Goal: Transaction & Acquisition: Purchase product/service

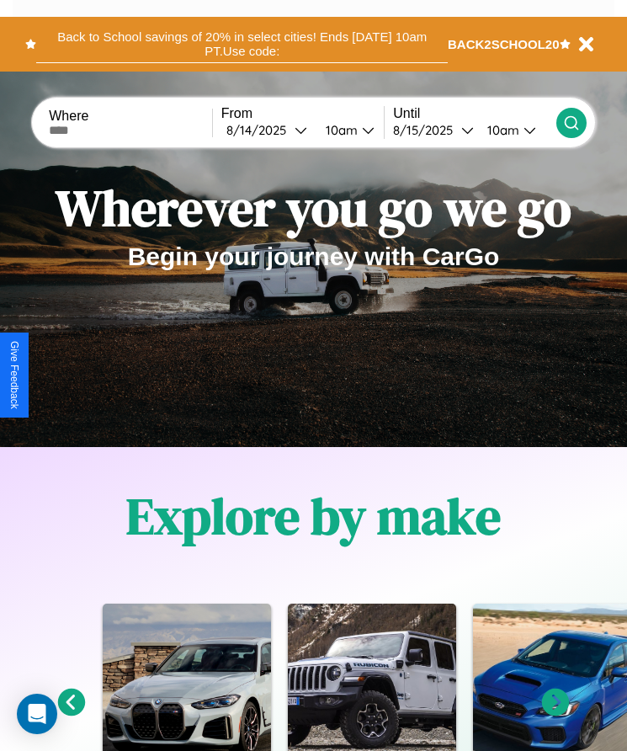
click at [242, 44] on button "Back to School savings of 20% in select cities! Ends 9/1 at 10am PT. Use code:" at bounding box center [242, 44] width 412 height 38
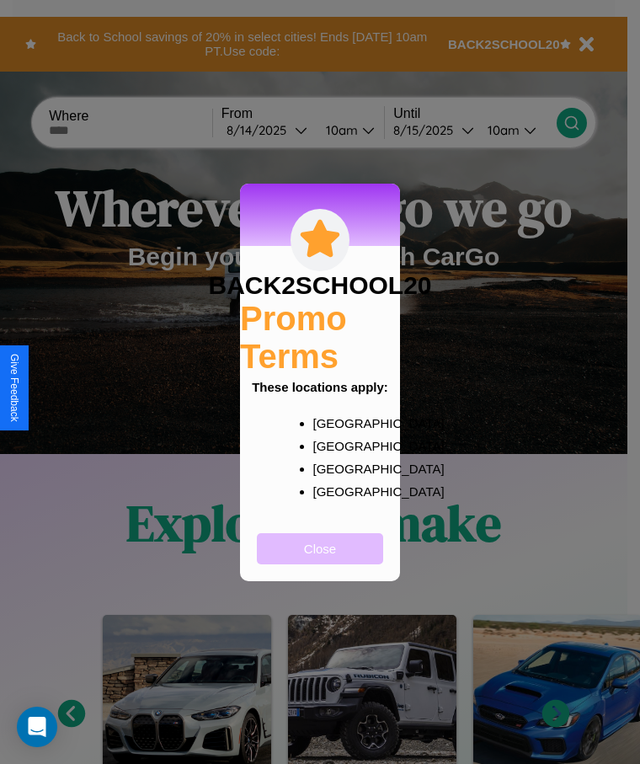
click at [320, 559] on button "Close" at bounding box center [320, 548] width 126 height 31
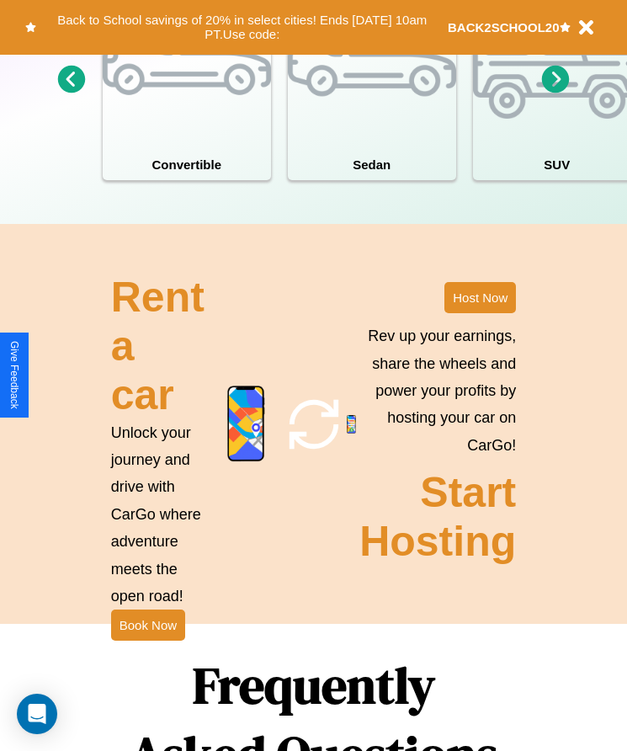
scroll to position [2195, 0]
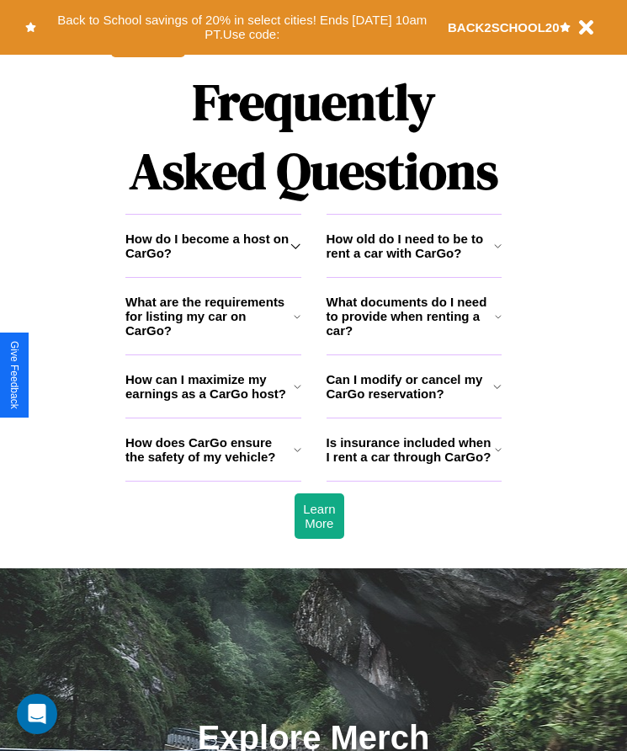
click at [413, 464] on h3 "Is insurance included when I rent a car through CarGo?" at bounding box center [411, 449] width 168 height 29
click at [498, 253] on icon at bounding box center [498, 245] width 8 height 13
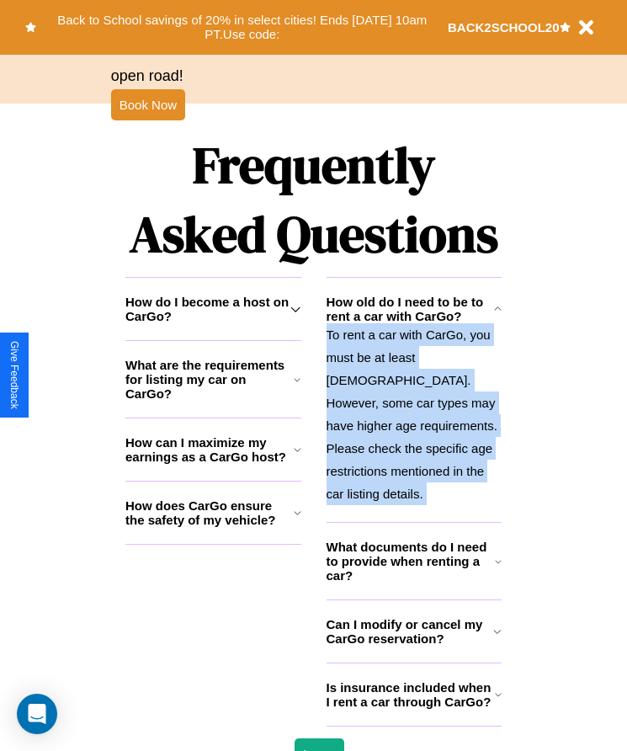
scroll to position [1890, 0]
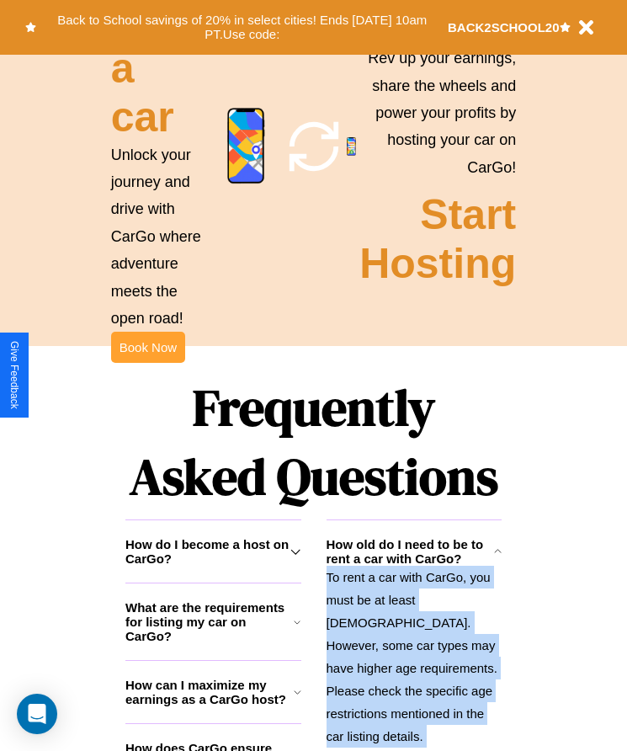
click at [147, 363] on button "Book Now" at bounding box center [148, 347] width 74 height 31
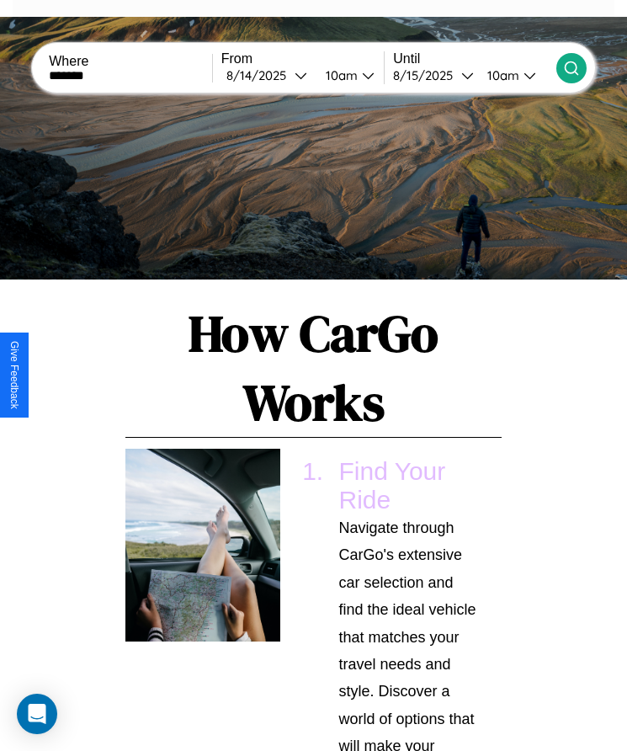
type input "*******"
click at [571, 67] on icon at bounding box center [571, 68] width 17 height 17
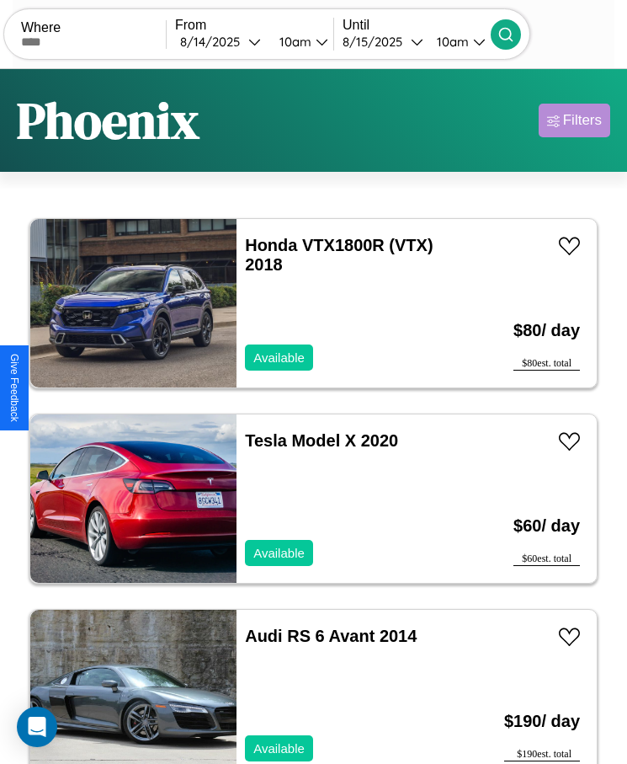
click at [574, 120] on div "Filters" at bounding box center [582, 120] width 39 height 17
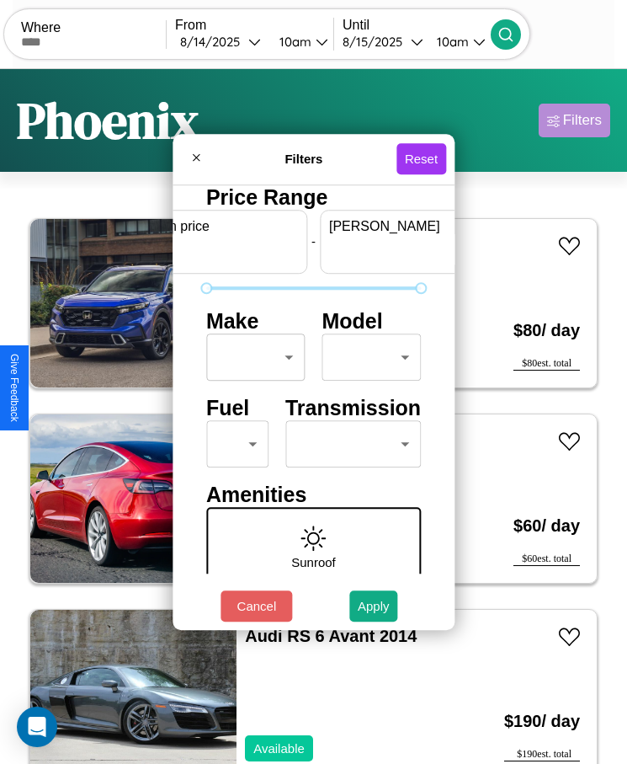
scroll to position [0, 62]
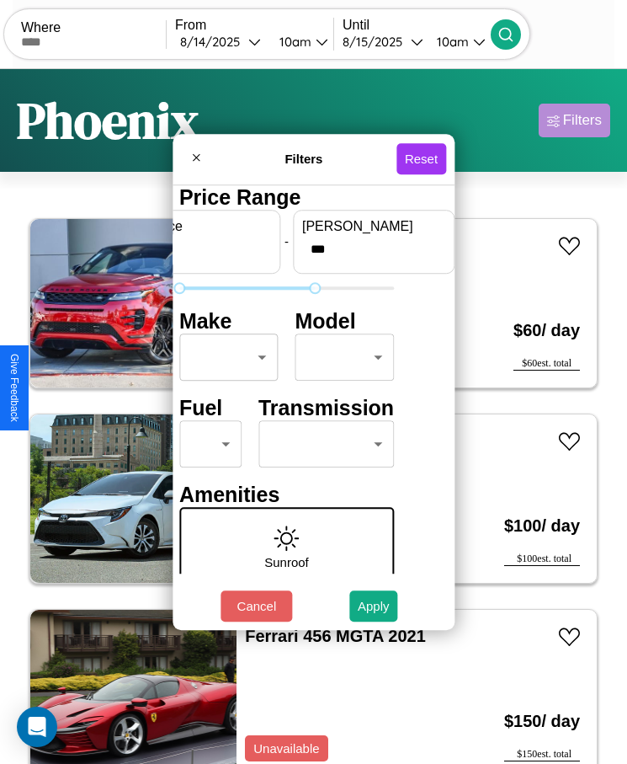
type input "***"
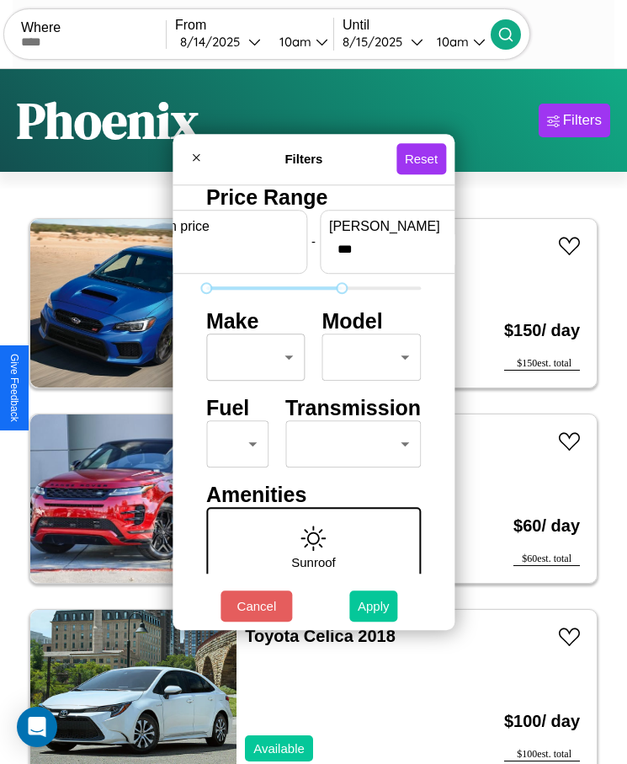
type input "*"
click at [374, 605] on button "Apply" at bounding box center [373, 605] width 49 height 31
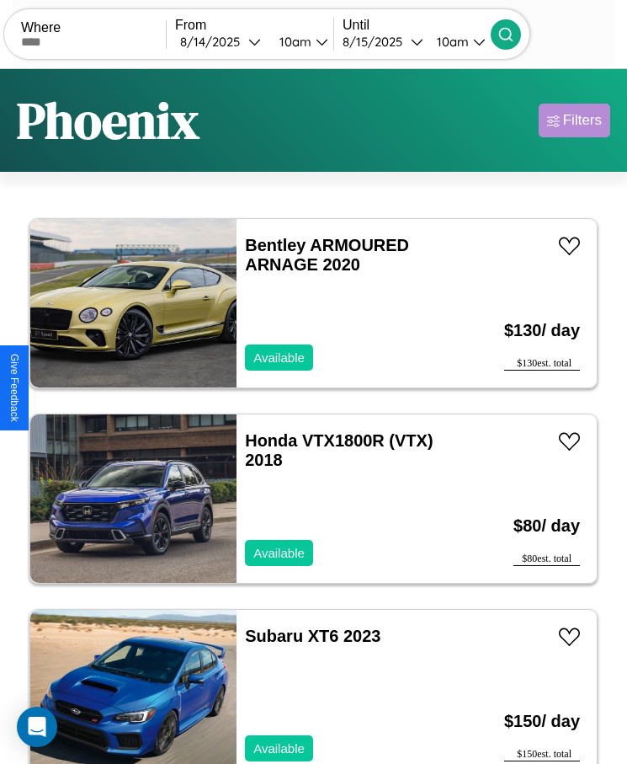
click at [574, 120] on div "Filters" at bounding box center [582, 120] width 39 height 17
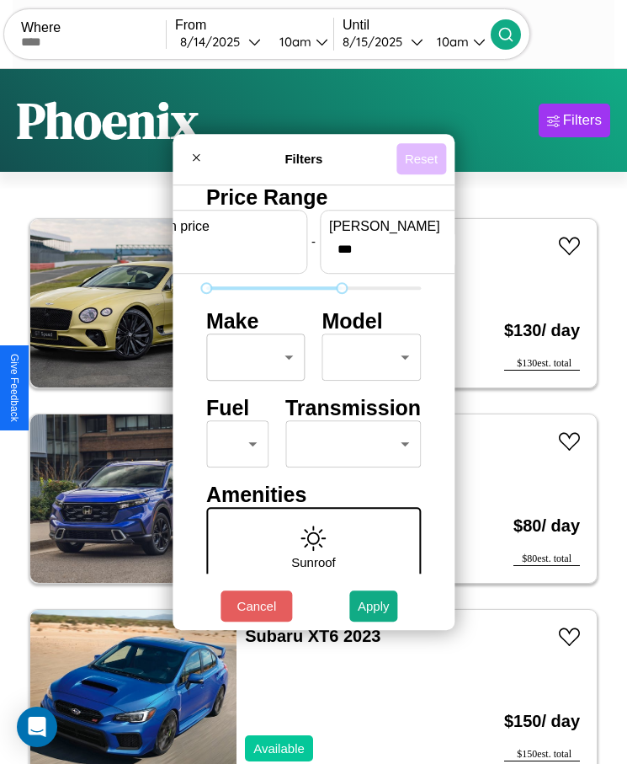
click at [423, 158] on button "Reset" at bounding box center [422, 158] width 50 height 31
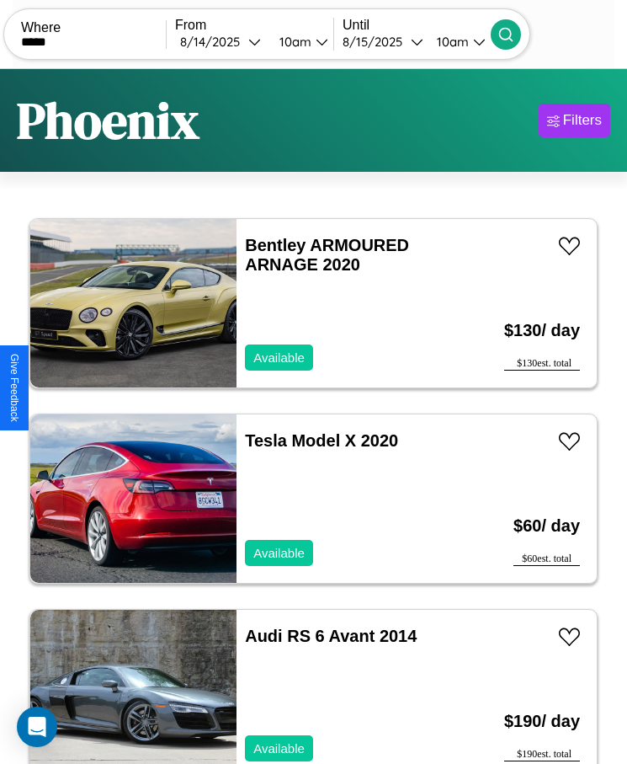
type input "*****"
click at [514, 34] on icon at bounding box center [506, 34] width 17 height 17
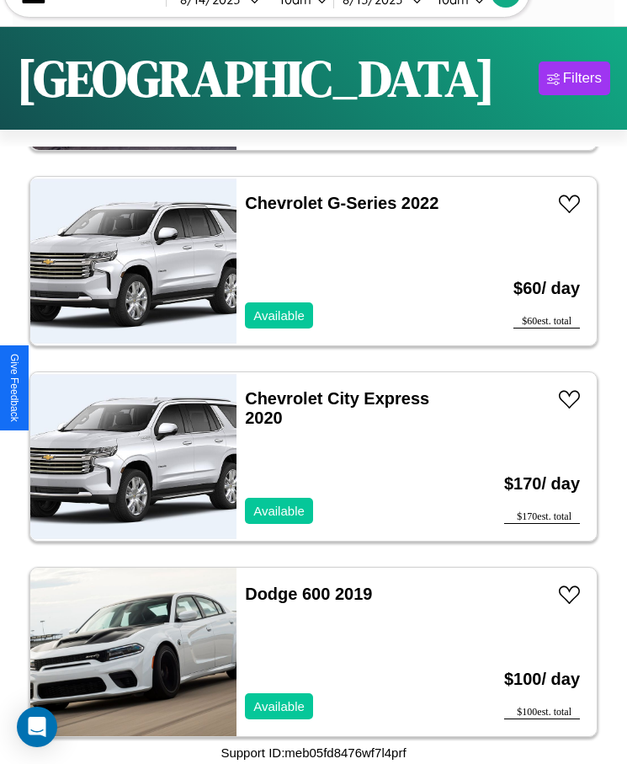
scroll to position [11536, 0]
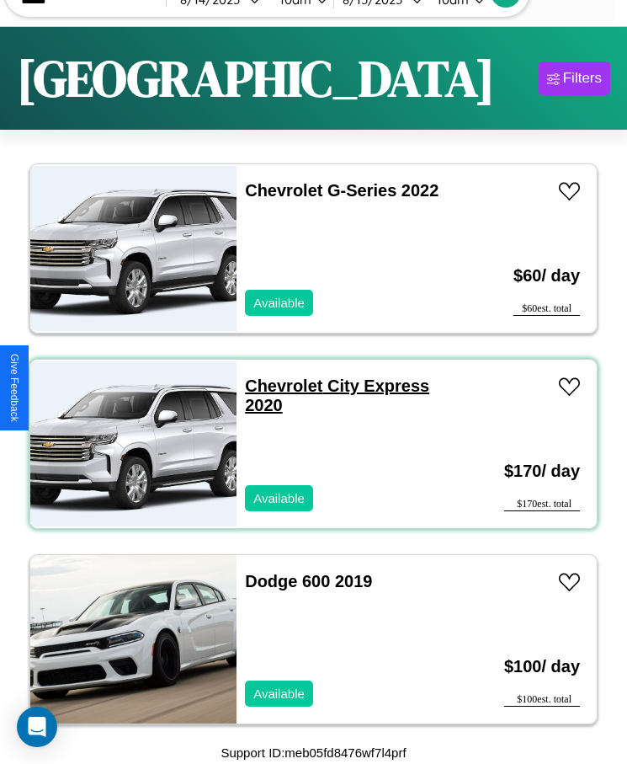
click at [279, 386] on link "Chevrolet City Express 2020" at bounding box center [337, 395] width 184 height 38
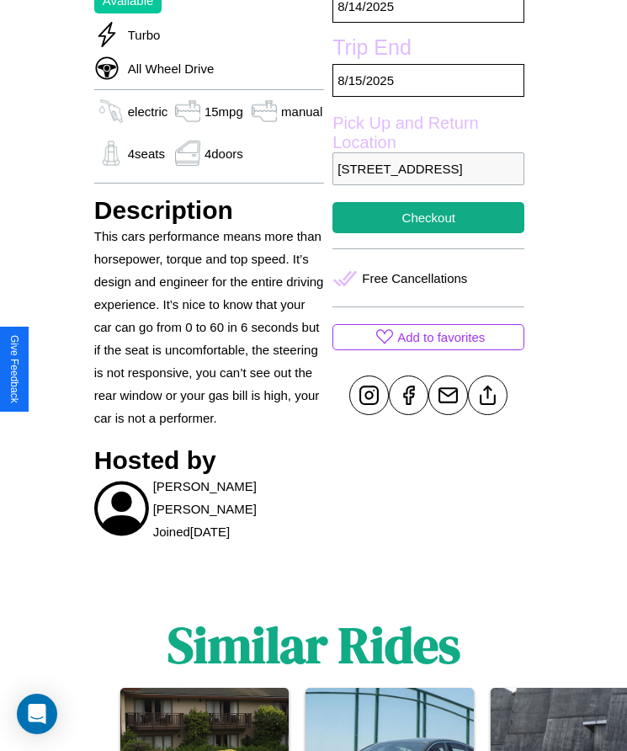
scroll to position [730, 0]
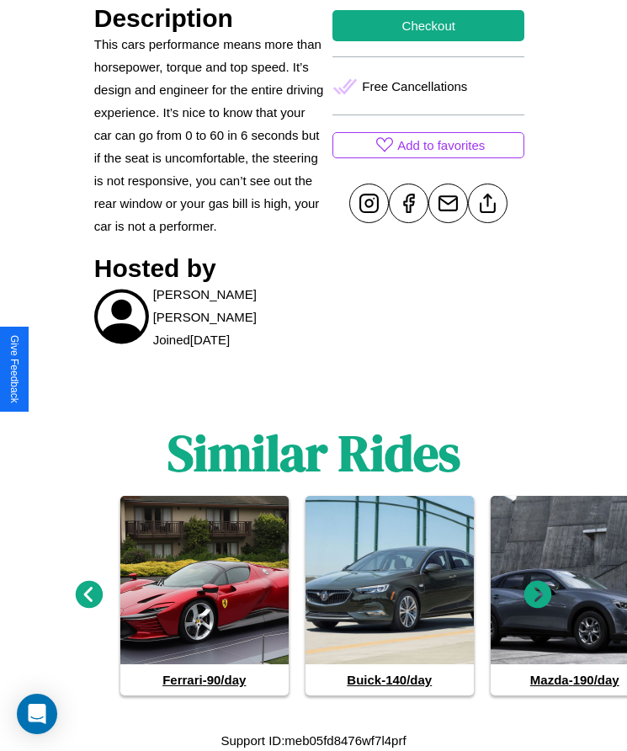
click at [538, 594] on icon at bounding box center [538, 595] width 28 height 28
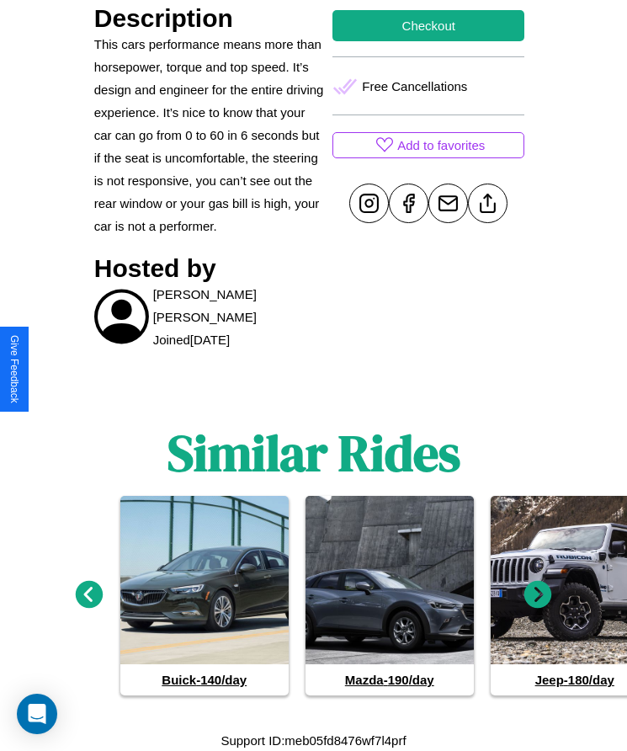
click at [538, 594] on icon at bounding box center [538, 595] width 28 height 28
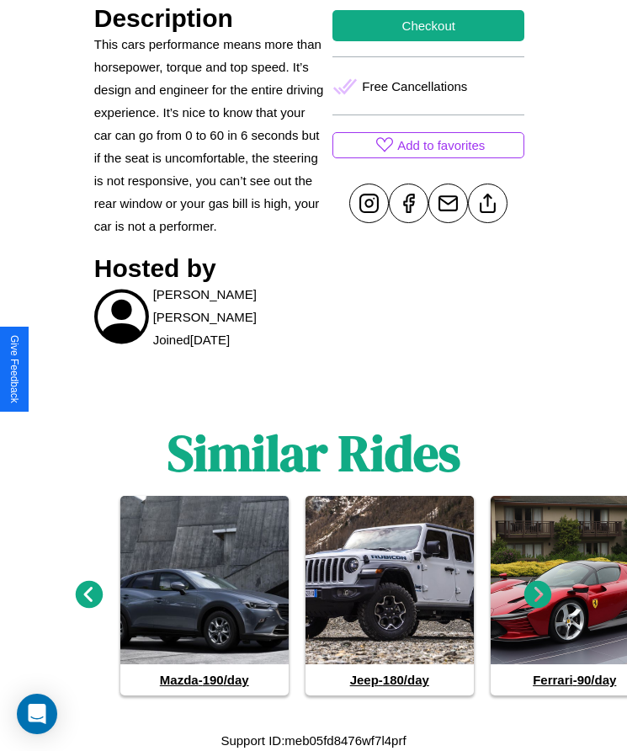
click at [538, 594] on icon at bounding box center [538, 595] width 28 height 28
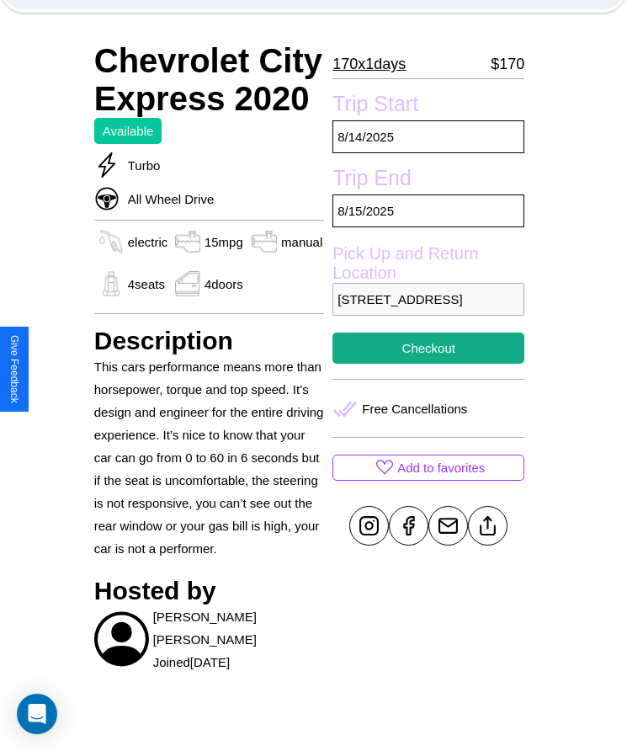
scroll to position [402, 0]
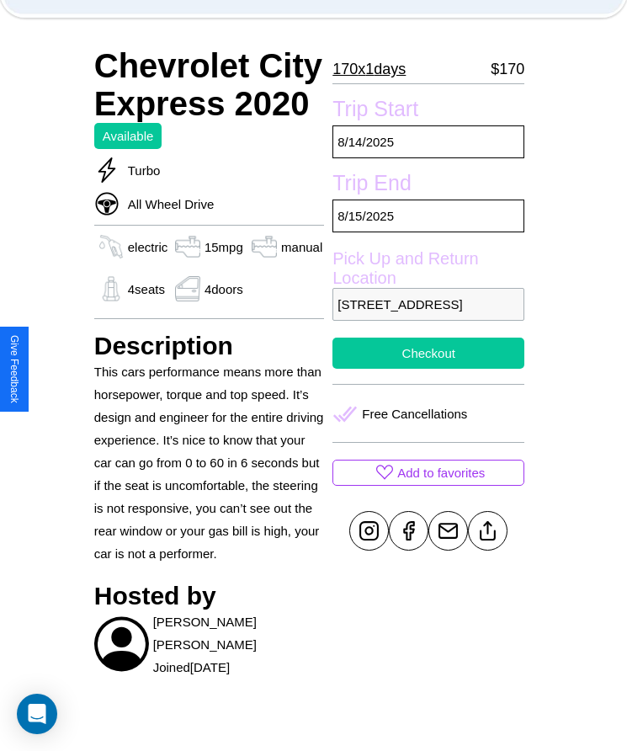
click at [428, 369] on button "Checkout" at bounding box center [429, 353] width 192 height 31
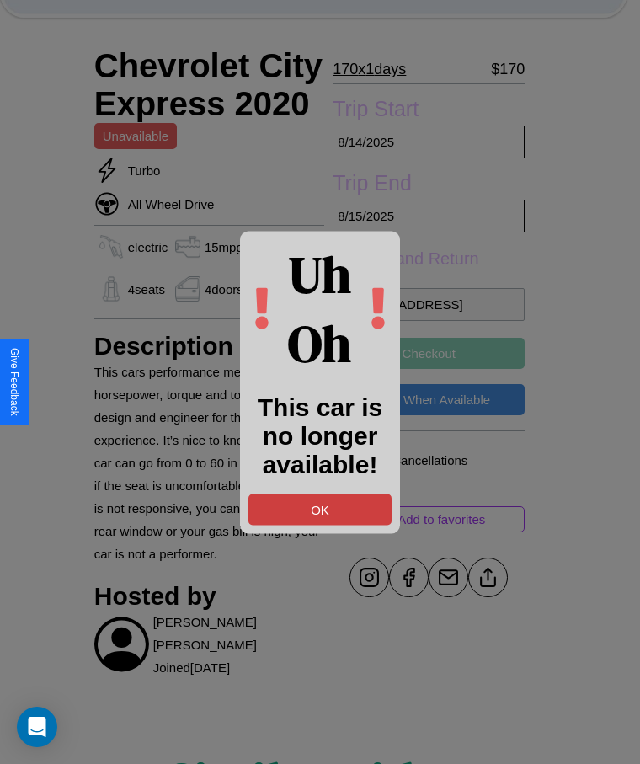
click at [320, 508] on button "OK" at bounding box center [319, 508] width 143 height 31
